Goal: Task Accomplishment & Management: Complete application form

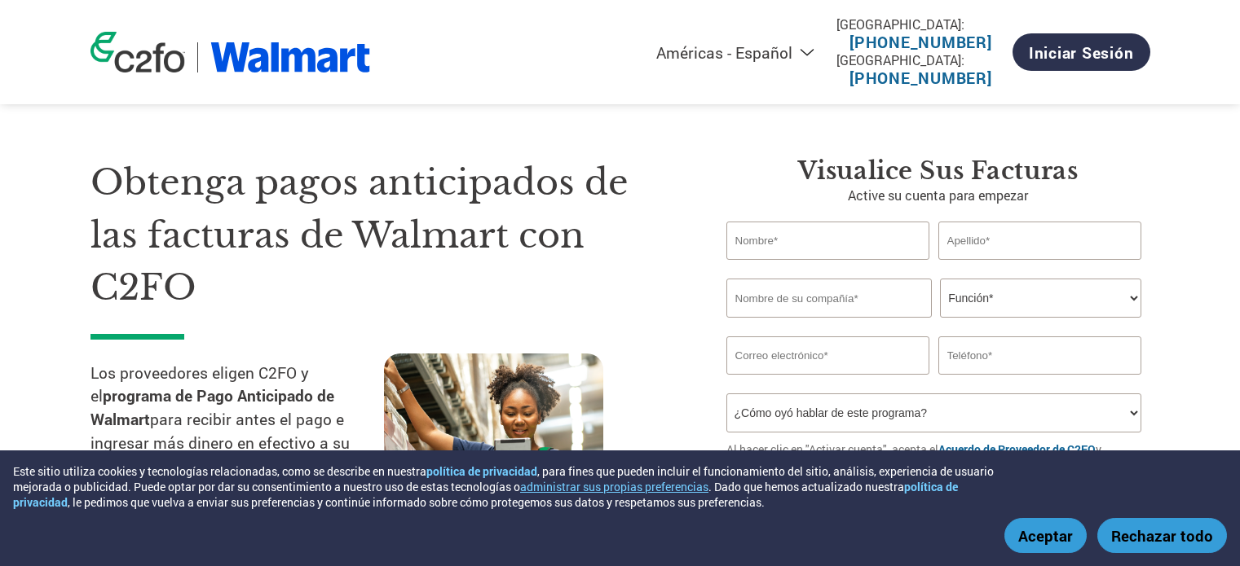
select select "es-MX"
click at [814, 251] on input "text" at bounding box center [828, 241] width 204 height 38
click at [807, 250] on input "text" at bounding box center [828, 241] width 204 height 38
drag, startPoint x: 630, startPoint y: 279, endPoint x: 638, endPoint y: 277, distance: 8.3
click at [630, 277] on h1 "Obtenga pagos anticipados de las facturas de Walmart con C2FO" at bounding box center [383, 235] width 587 height 158
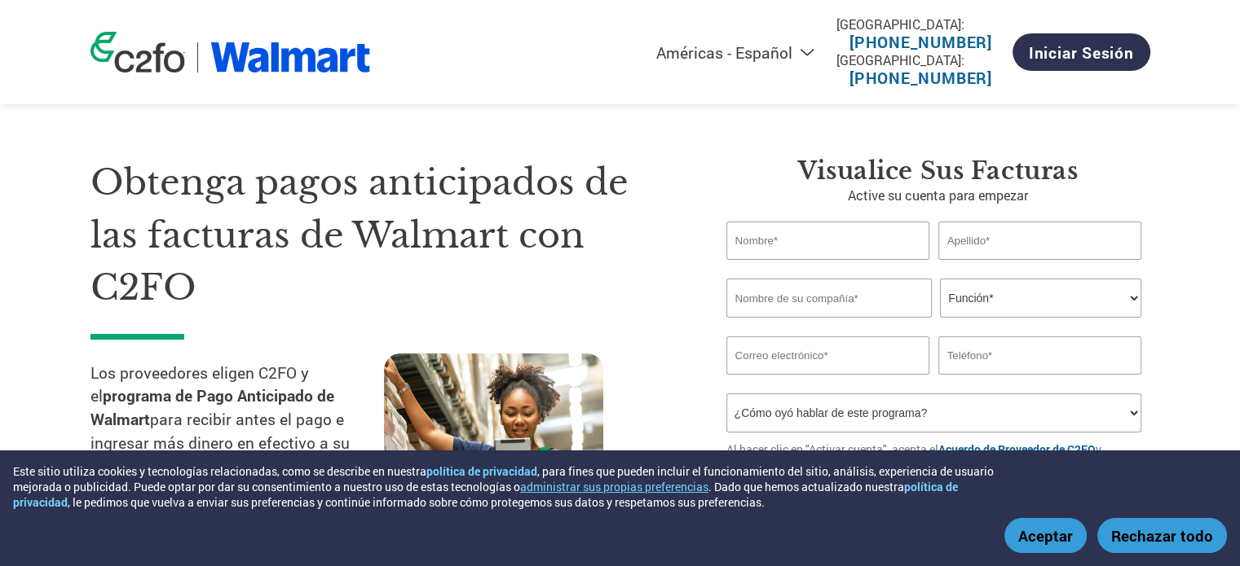
click at [797, 252] on input "text" at bounding box center [828, 241] width 204 height 38
type input "[PERSON_NAME]"
type input "CENTRAL HIELERA"
click at [1101, 303] on select "Función* Director financiero Interventor Gestor de créditos Director de finanza…" at bounding box center [1040, 298] width 201 height 39
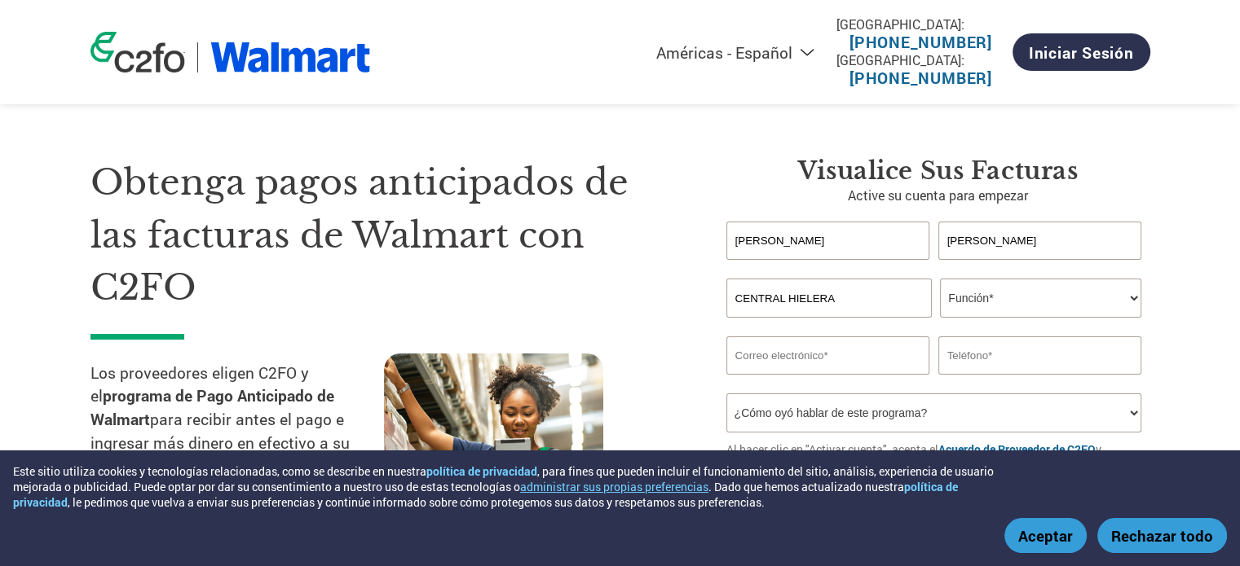
select select "OFFICE_MANAGER"
click at [940, 279] on select "Función* Director financiero Interventor Gestor de créditos Director de finanza…" at bounding box center [1040, 298] width 201 height 39
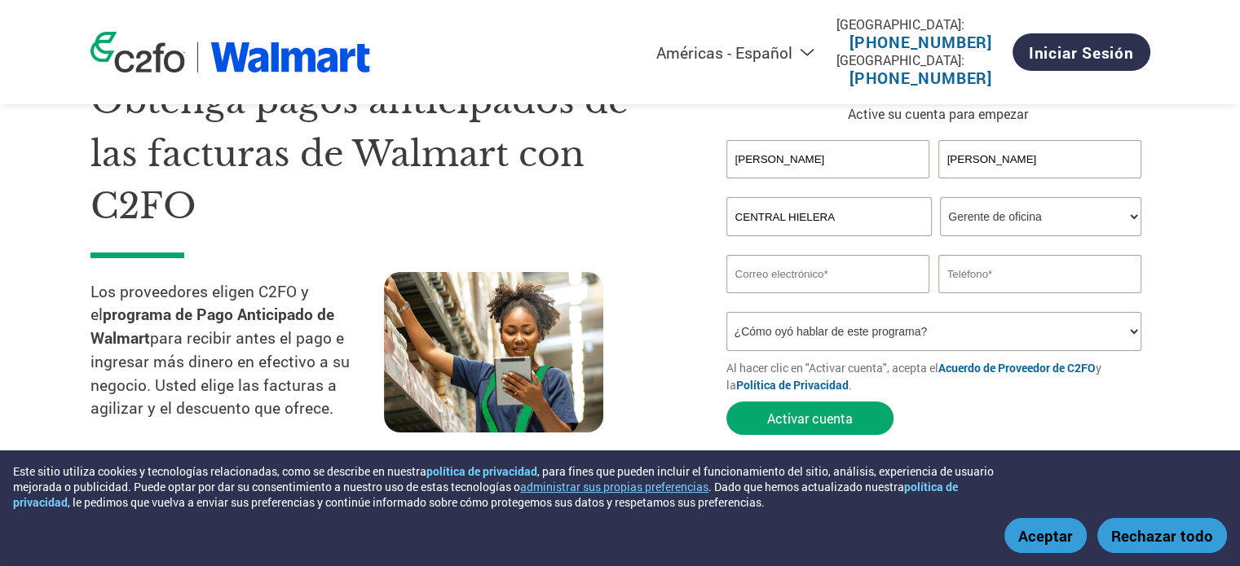
scroll to position [163, 0]
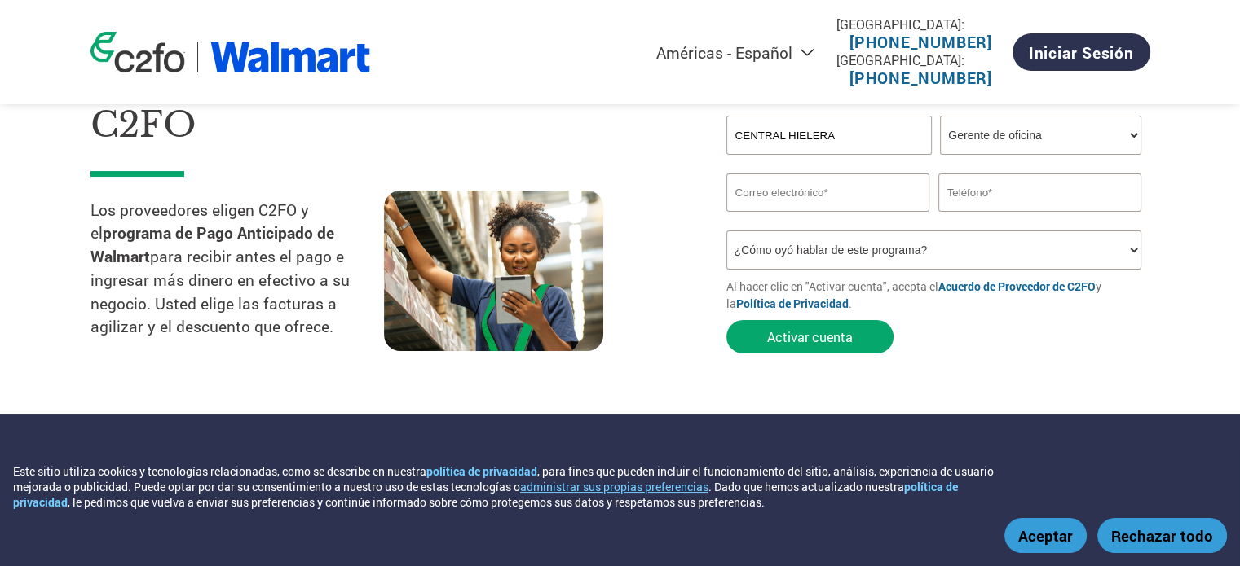
click at [864, 196] on input "email" at bounding box center [828, 193] width 204 height 38
type input "GERENCIA.COBRANZA@IGLU.COM.MX"
type input "525546032778"
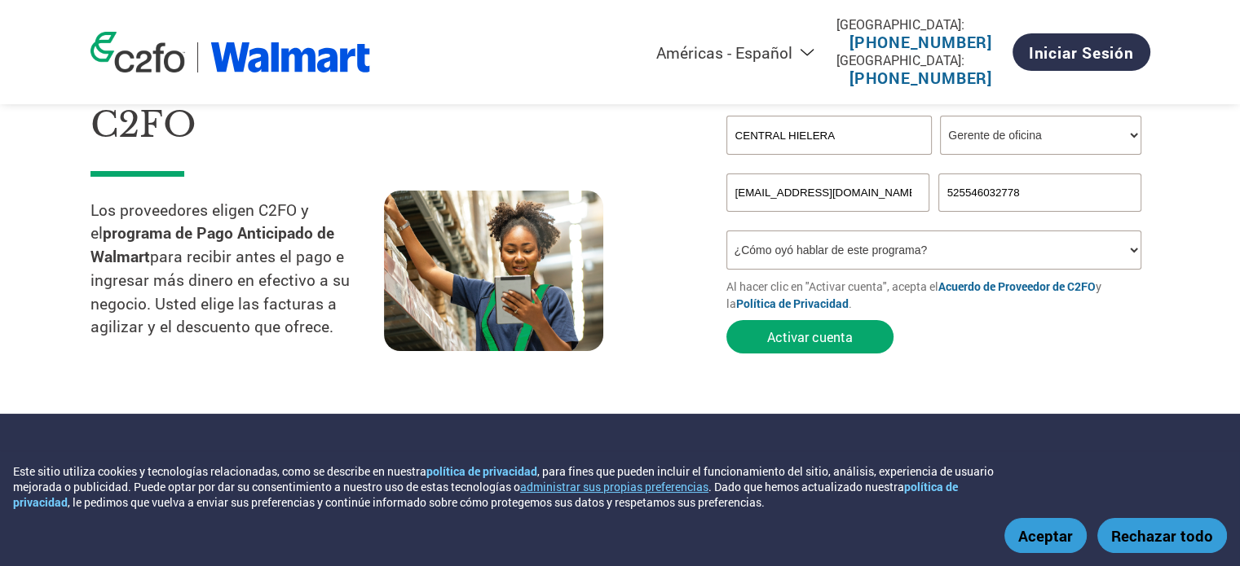
click at [998, 258] on select "¿Cómo oyó hablar de este programa? Recibió una carta Correo electrónico Redes s…" at bounding box center [934, 250] width 416 height 39
select select "Email"
click at [726, 231] on select "¿Cómo oyó hablar de este programa? Recibió una carta Correo electrónico Redes s…" at bounding box center [934, 250] width 416 height 39
click at [835, 341] on button "Activar cuenta" at bounding box center [809, 336] width 167 height 33
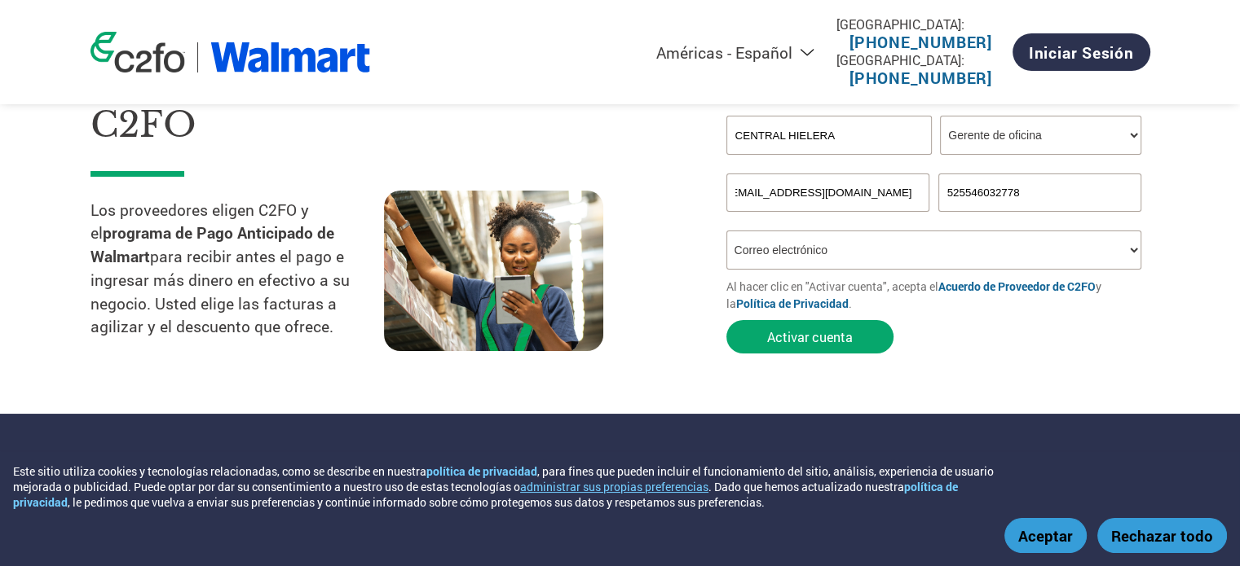
click at [838, 201] on input "GERENCIA.COBRANZA@IGLU.COM.MX" at bounding box center [828, 193] width 204 height 38
type input "G"
click at [874, 237] on select "¿Cómo oyó hablar de este programa? Recibió una carta Correo electrónico Redes s…" at bounding box center [934, 250] width 416 height 39
click at [726, 231] on select "¿Cómo oyó hablar de este programa? Recibió una carta Correo electrónico Redes s…" at bounding box center [934, 250] width 416 height 39
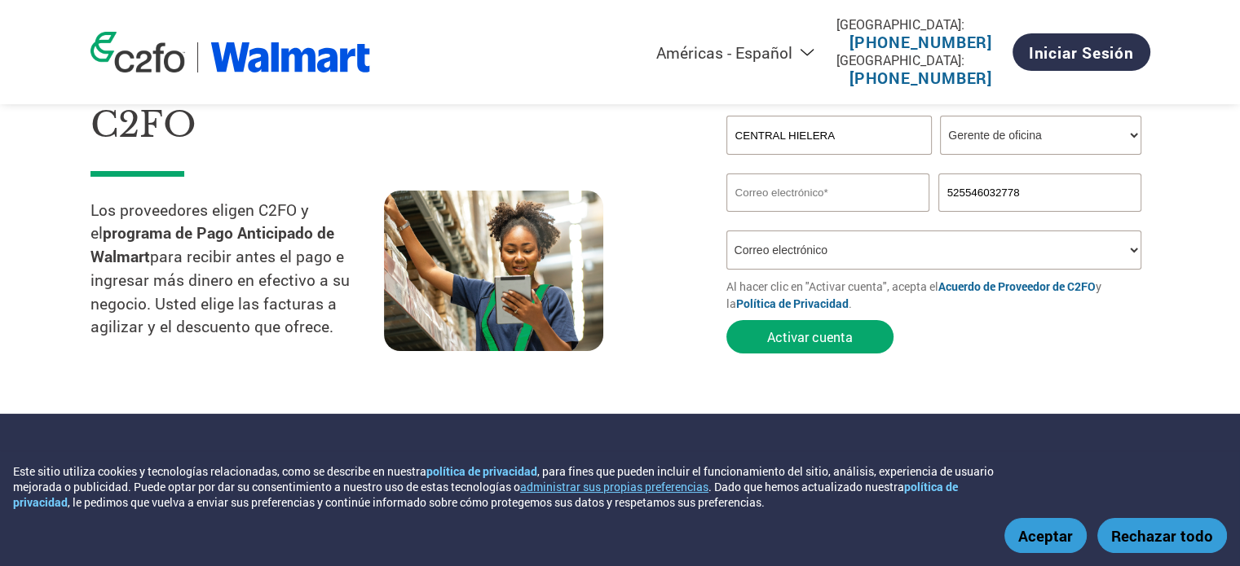
click at [828, 204] on input "email" at bounding box center [828, 193] width 204 height 38
type input "gerencia.cobranza@iglu.com.mx"
click at [791, 339] on button "Activar cuenta" at bounding box center [809, 336] width 167 height 33
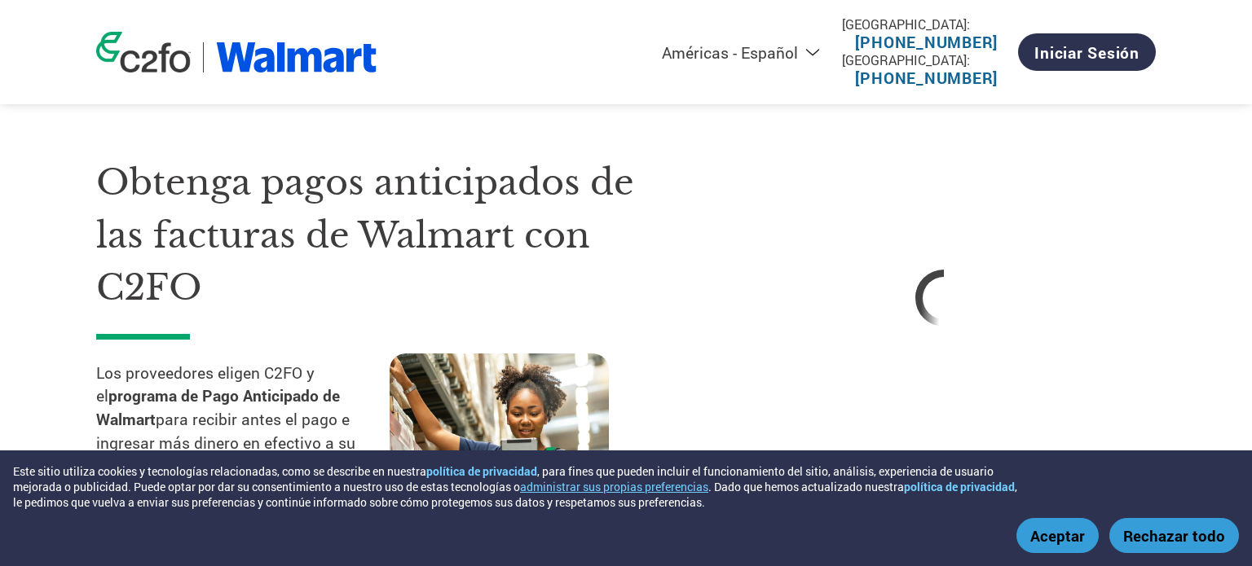
select select "es-MX"
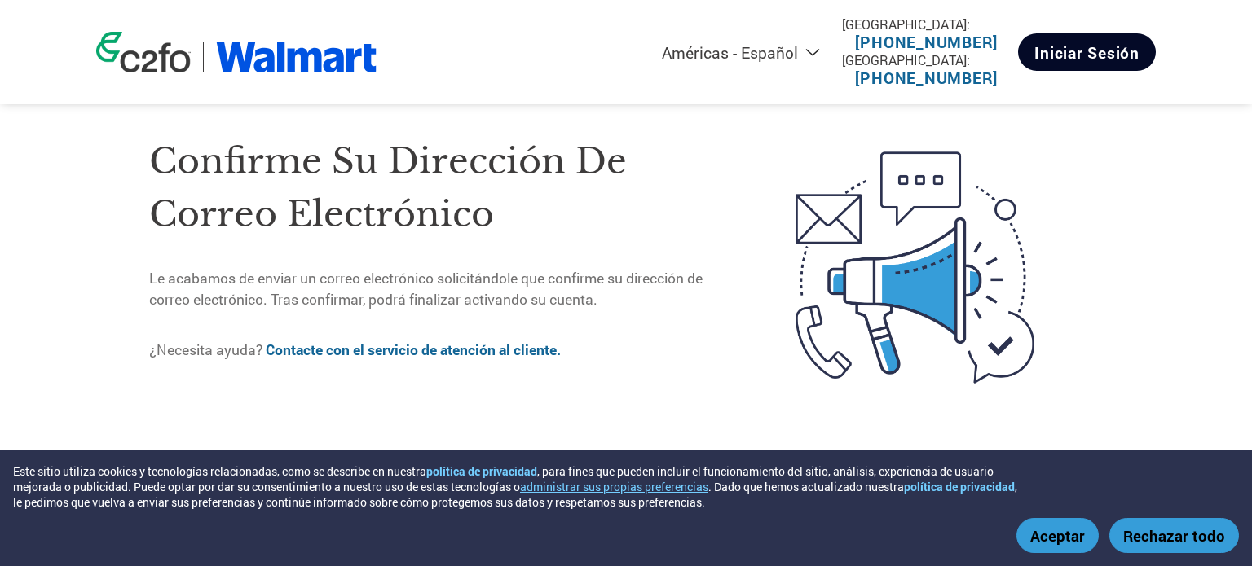
click at [1066, 62] on link "Iniciar sesión" at bounding box center [1087, 51] width 138 height 37
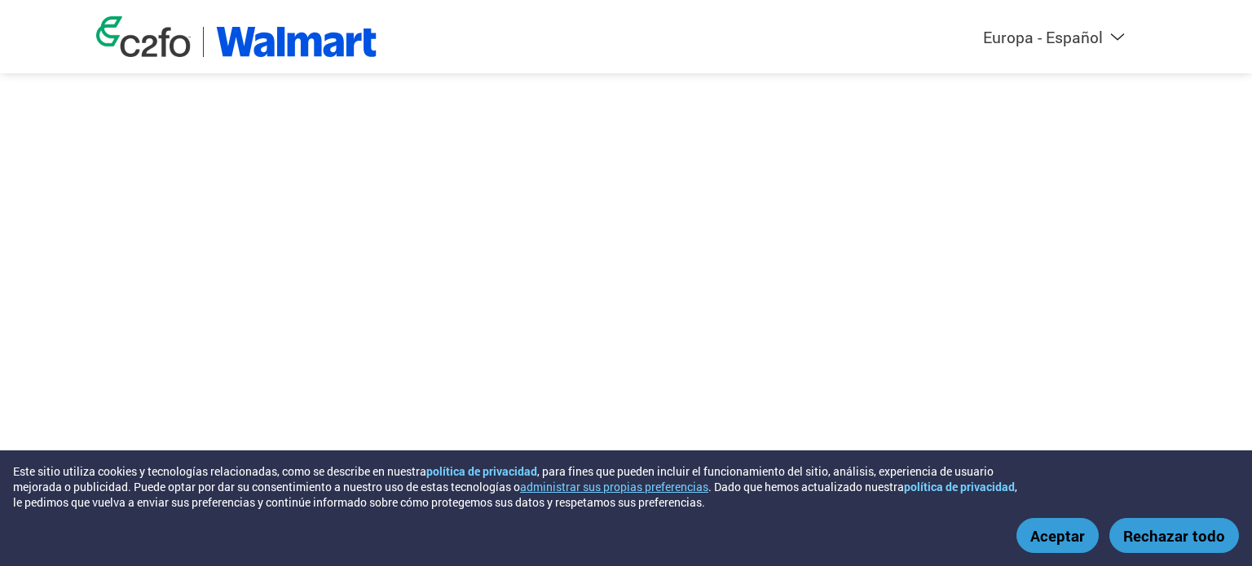
select select "es-ES"
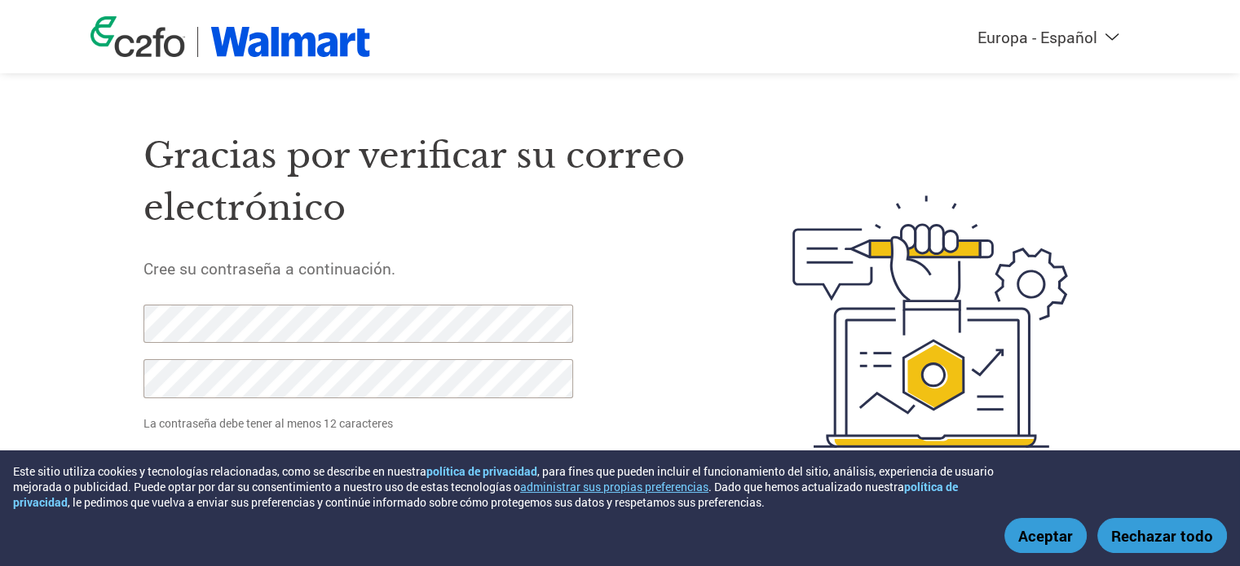
click at [498, 277] on h5 "Cree su contraseña a continuación." at bounding box center [429, 268] width 572 height 20
click at [90, 332] on div "Gracias por verificar su correo electrónico Cree su contraseña a continuación. …" at bounding box center [619, 322] width 1059 height 432
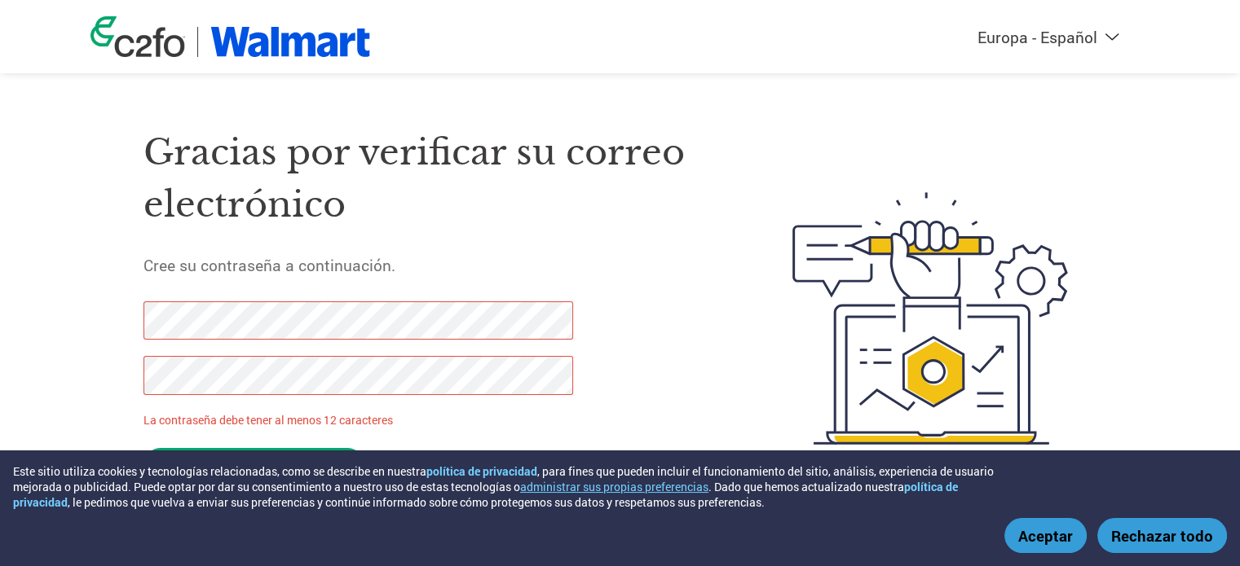
scroll to position [11, 0]
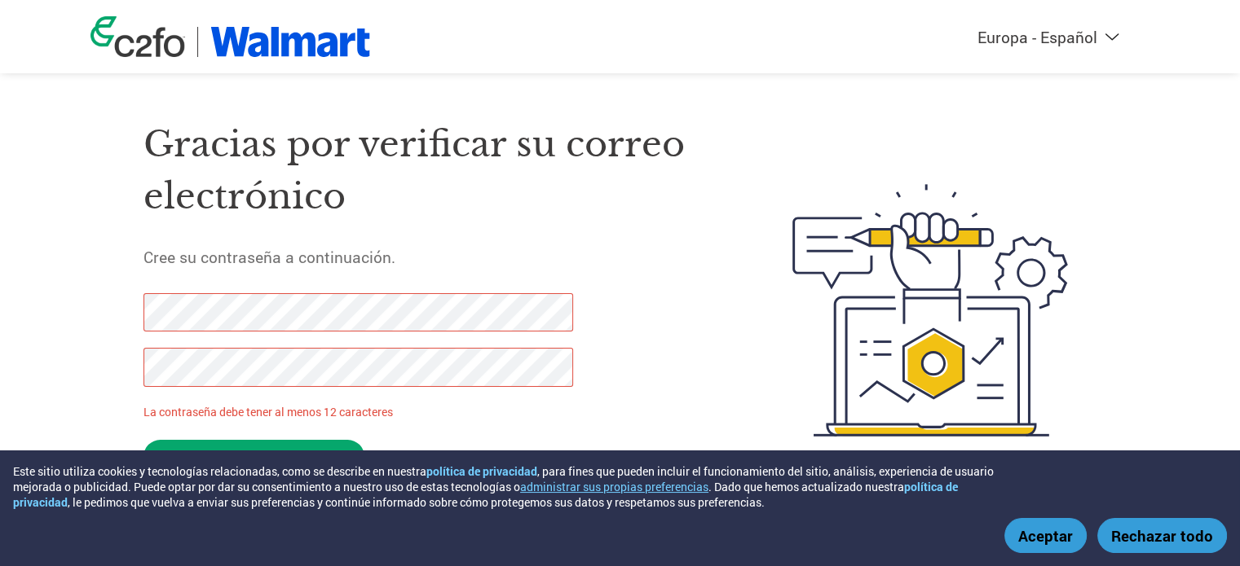
click at [416, 420] on p "La contraseña debe tener al menos 12 caracteres" at bounding box center [360, 411] width 435 height 17
click at [1051, 540] on button "Aceptar" at bounding box center [1045, 535] width 82 height 35
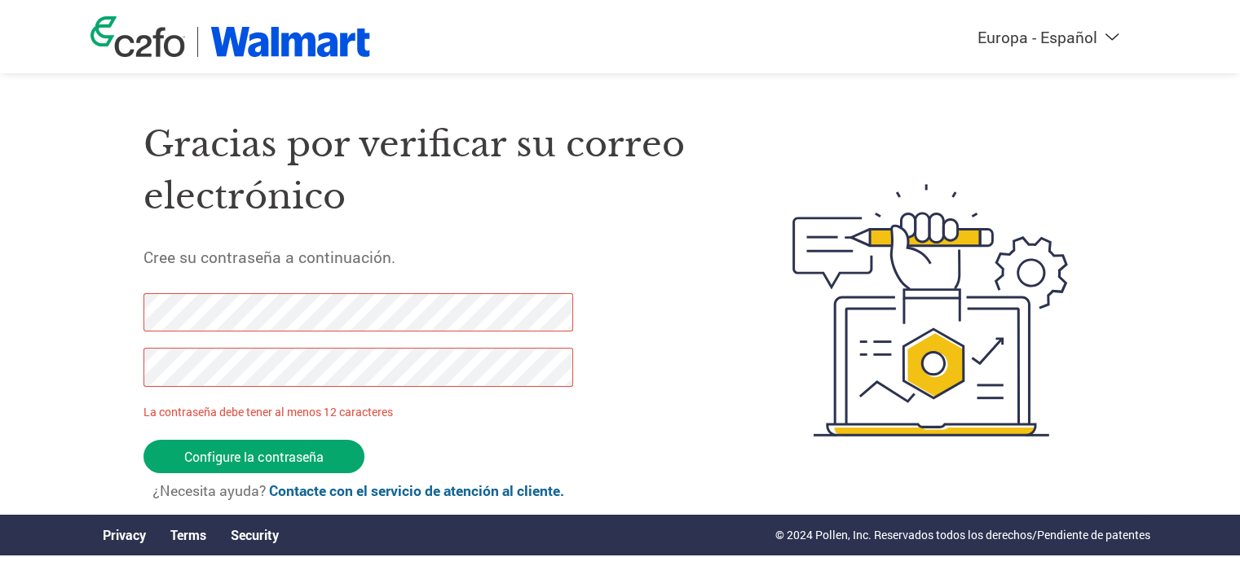
click at [23, 308] on div "Americas - English Américas - Español [GEOGRAPHIC_DATA] - Português Amériques -…" at bounding box center [620, 245] width 1240 height 513
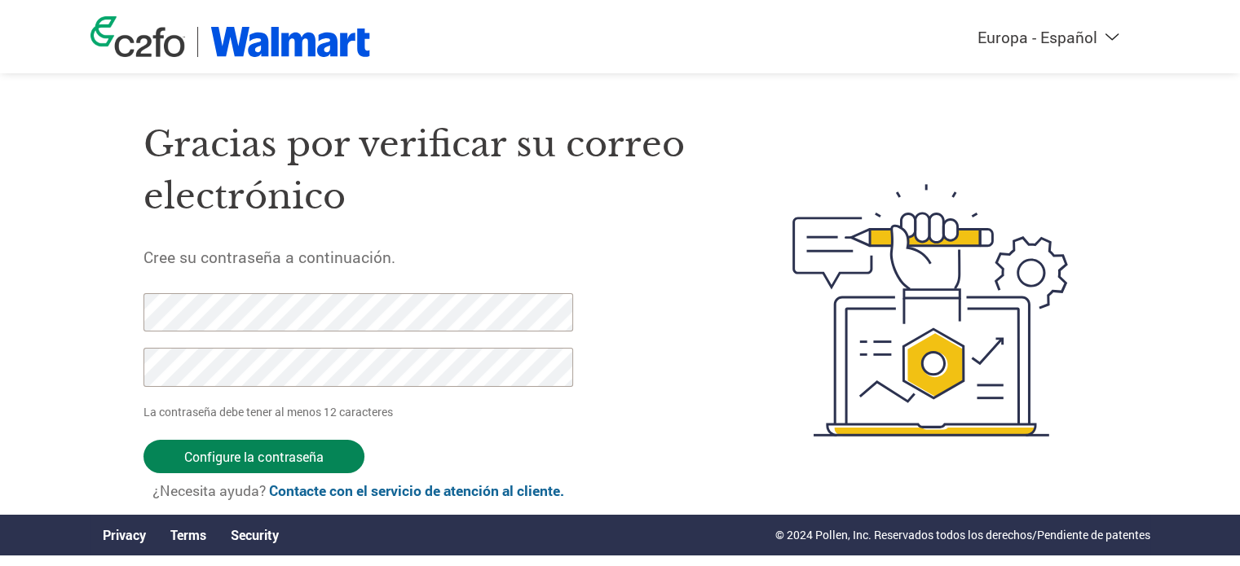
click at [238, 454] on input "Configure la contraseña" at bounding box center [253, 456] width 221 height 33
